Goal: Information Seeking & Learning: Learn about a topic

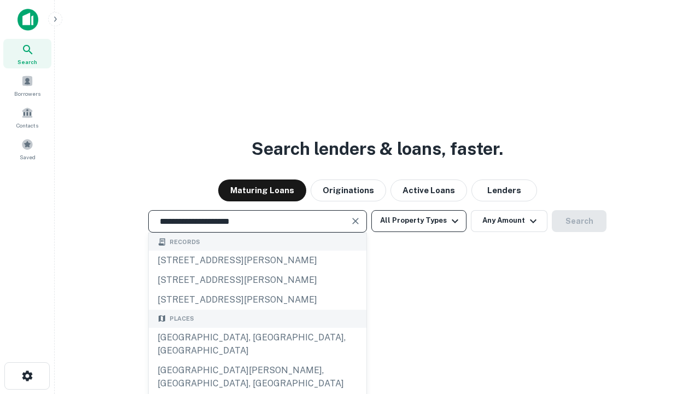
click at [257, 360] on div "Santa Monica, CA, USA" at bounding box center [258, 344] width 218 height 33
click at [419, 220] on button "All Property Types" at bounding box center [418, 221] width 95 height 22
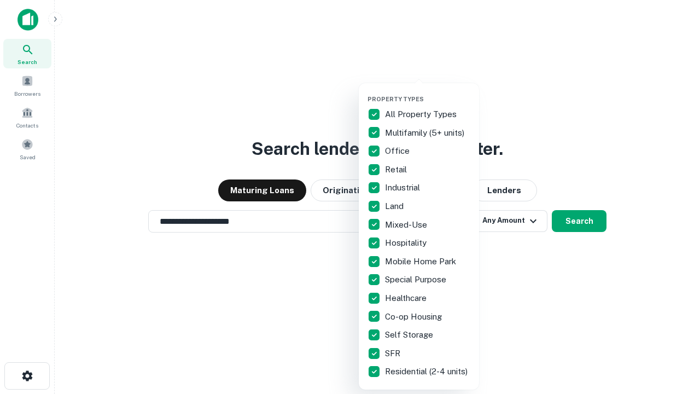
type input "**********"
click at [428, 92] on button "button" at bounding box center [427, 92] width 120 height 1
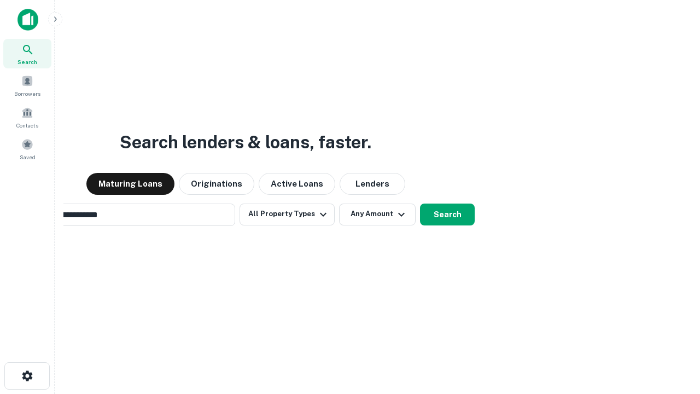
scroll to position [17, 0]
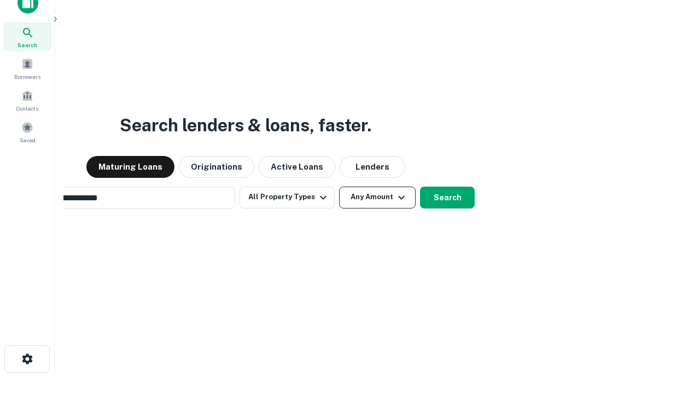
click at [339, 186] on button "Any Amount" at bounding box center [377, 197] width 77 height 22
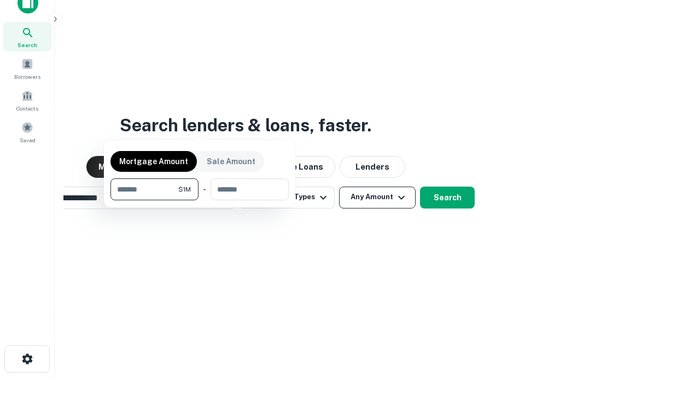
scroll to position [17, 0]
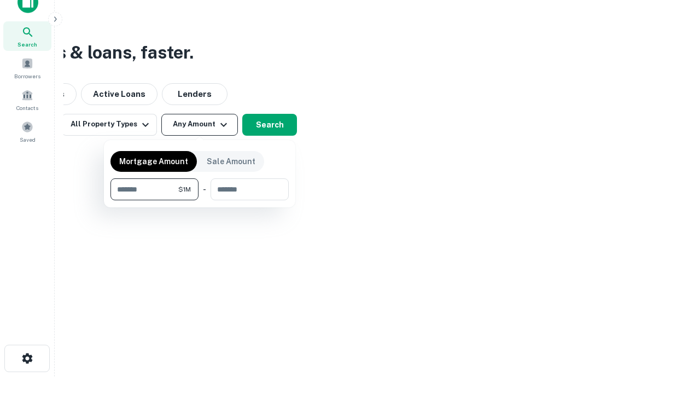
type input "*******"
click at [200, 200] on button "button" at bounding box center [199, 200] width 178 height 1
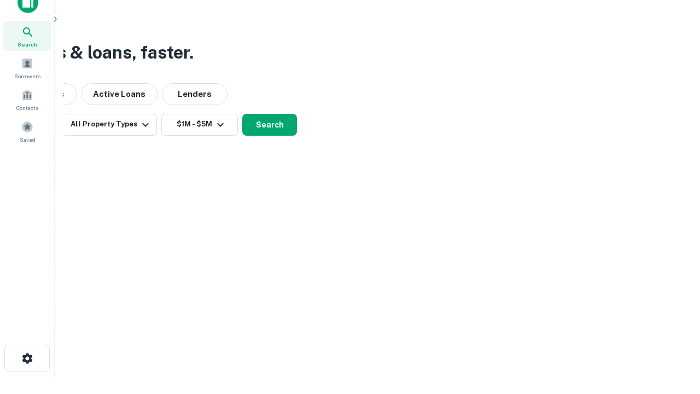
scroll to position [7, 202]
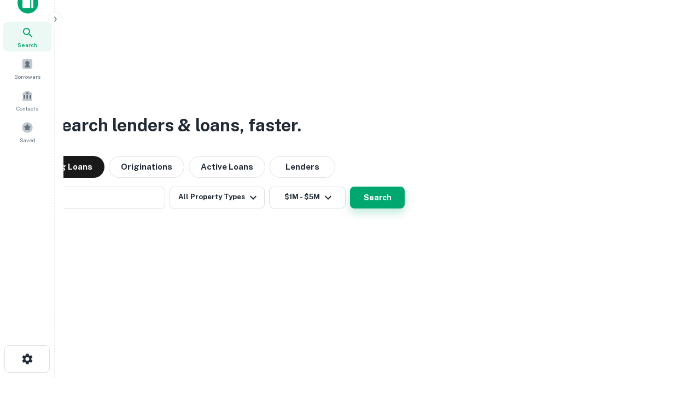
click at [350, 186] on button "Search" at bounding box center [377, 197] width 55 height 22
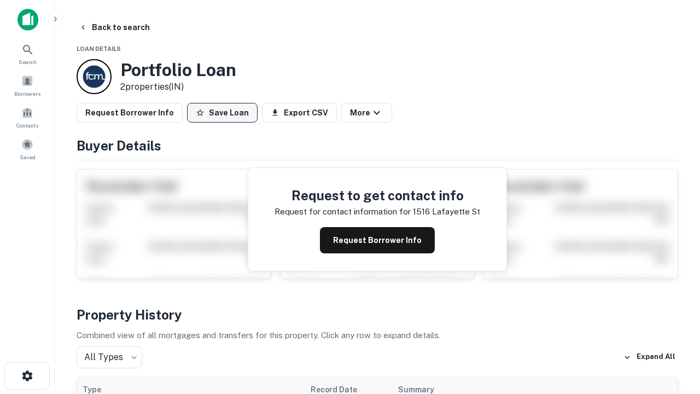
click at [222, 113] on button "Save Loan" at bounding box center [222, 113] width 71 height 20
click at [225, 113] on button "Save Loan" at bounding box center [222, 113] width 71 height 20
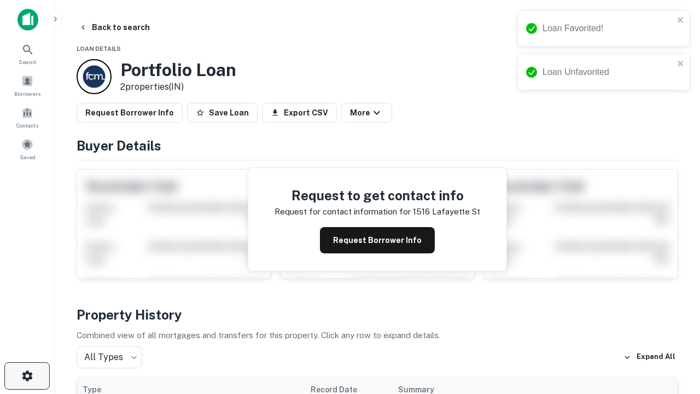
click at [27, 376] on icon "button" at bounding box center [27, 375] width 13 height 13
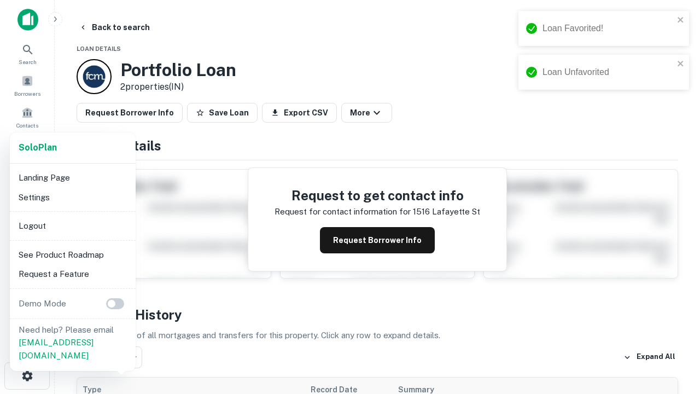
click at [72, 225] on li "Logout" at bounding box center [72, 226] width 117 height 20
